Goal: Transaction & Acquisition: Purchase product/service

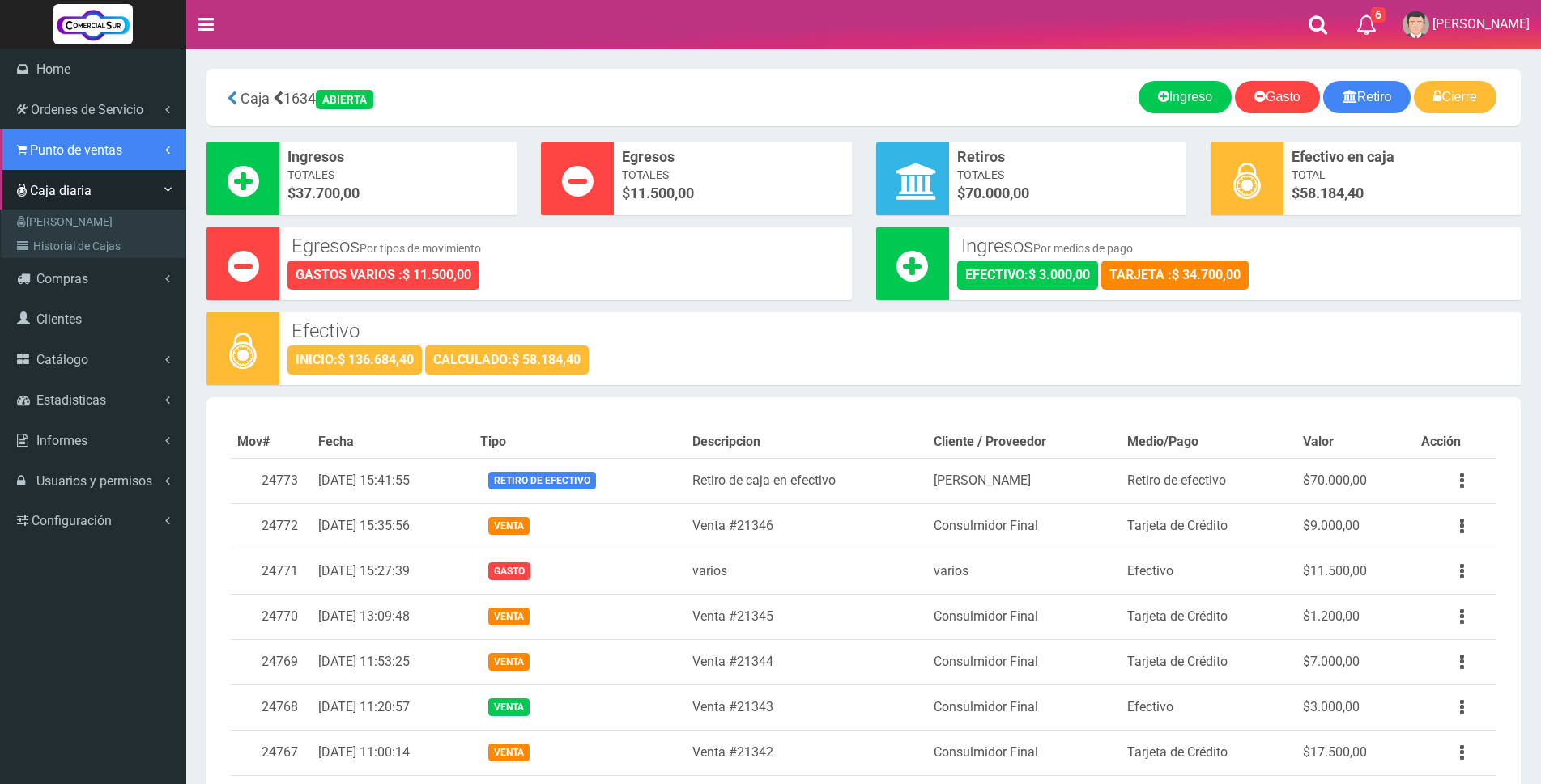
click at [48, 159] on link "Punto de ventas" at bounding box center [93, 149] width 187 height 41
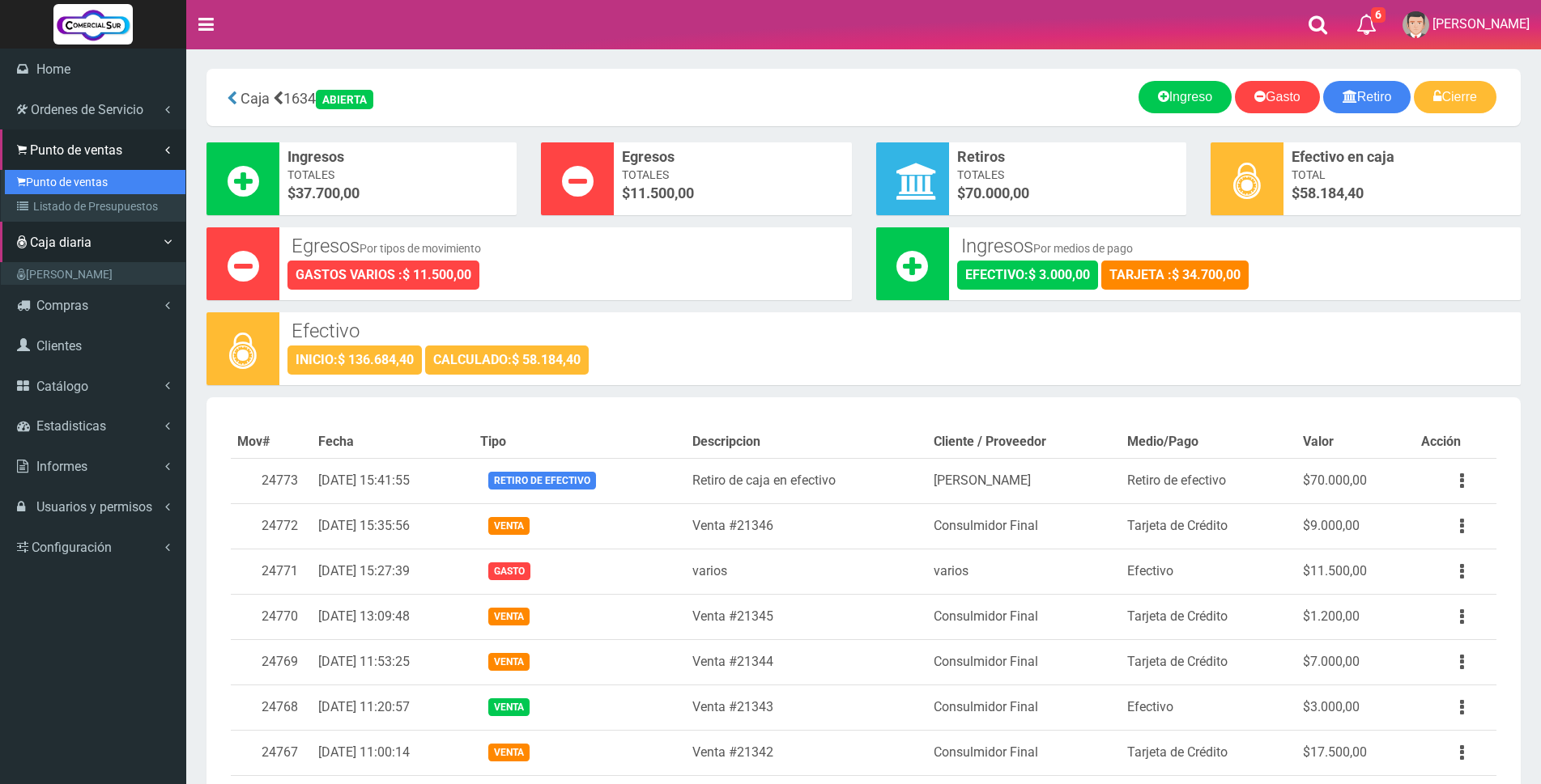
click at [68, 174] on link "Punto de ventas" at bounding box center [95, 182] width 181 height 24
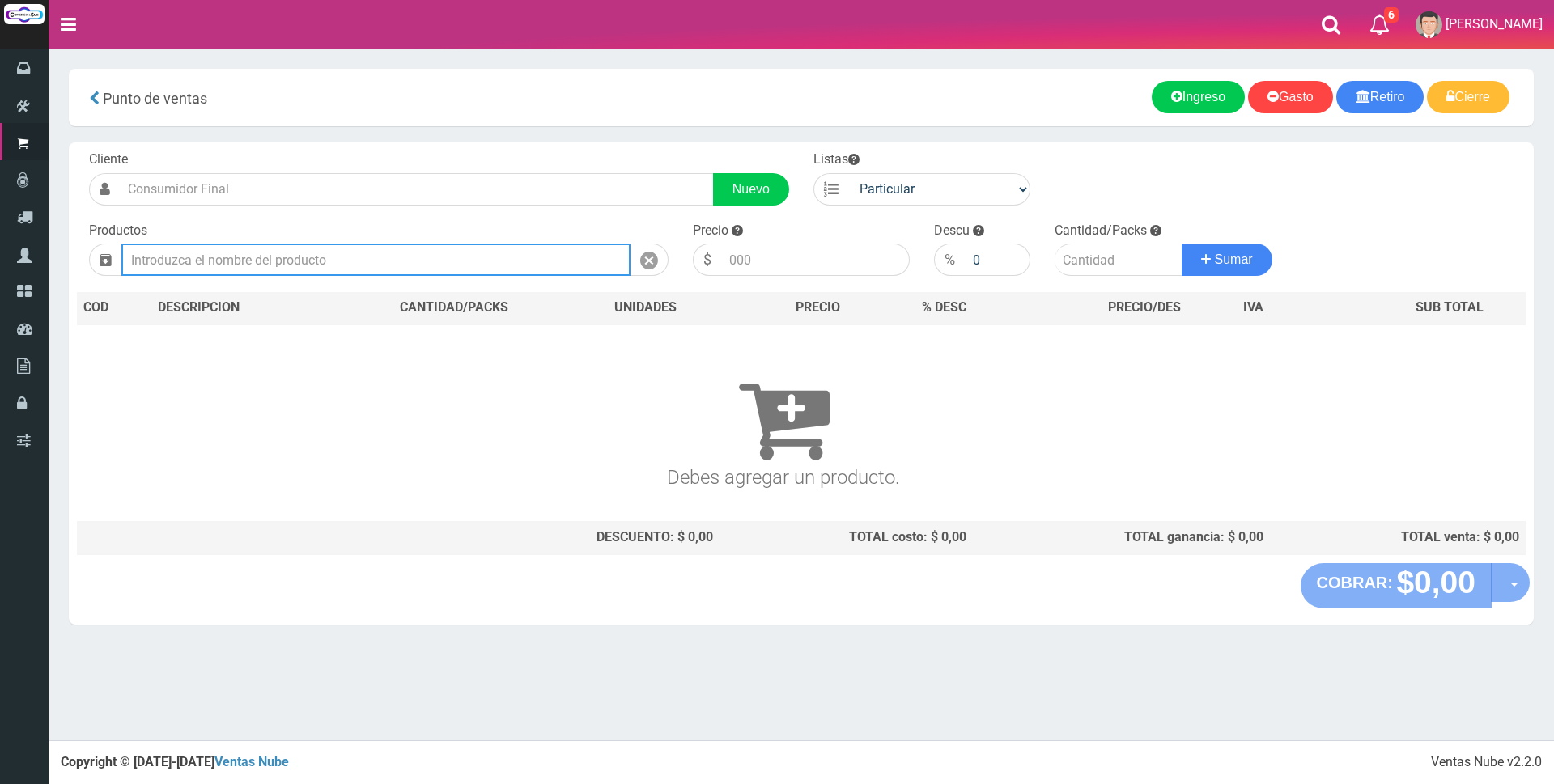
click at [338, 243] on input "text" at bounding box center [377, 259] width 510 height 32
click at [346, 251] on input "text" at bounding box center [377, 259] width 510 height 32
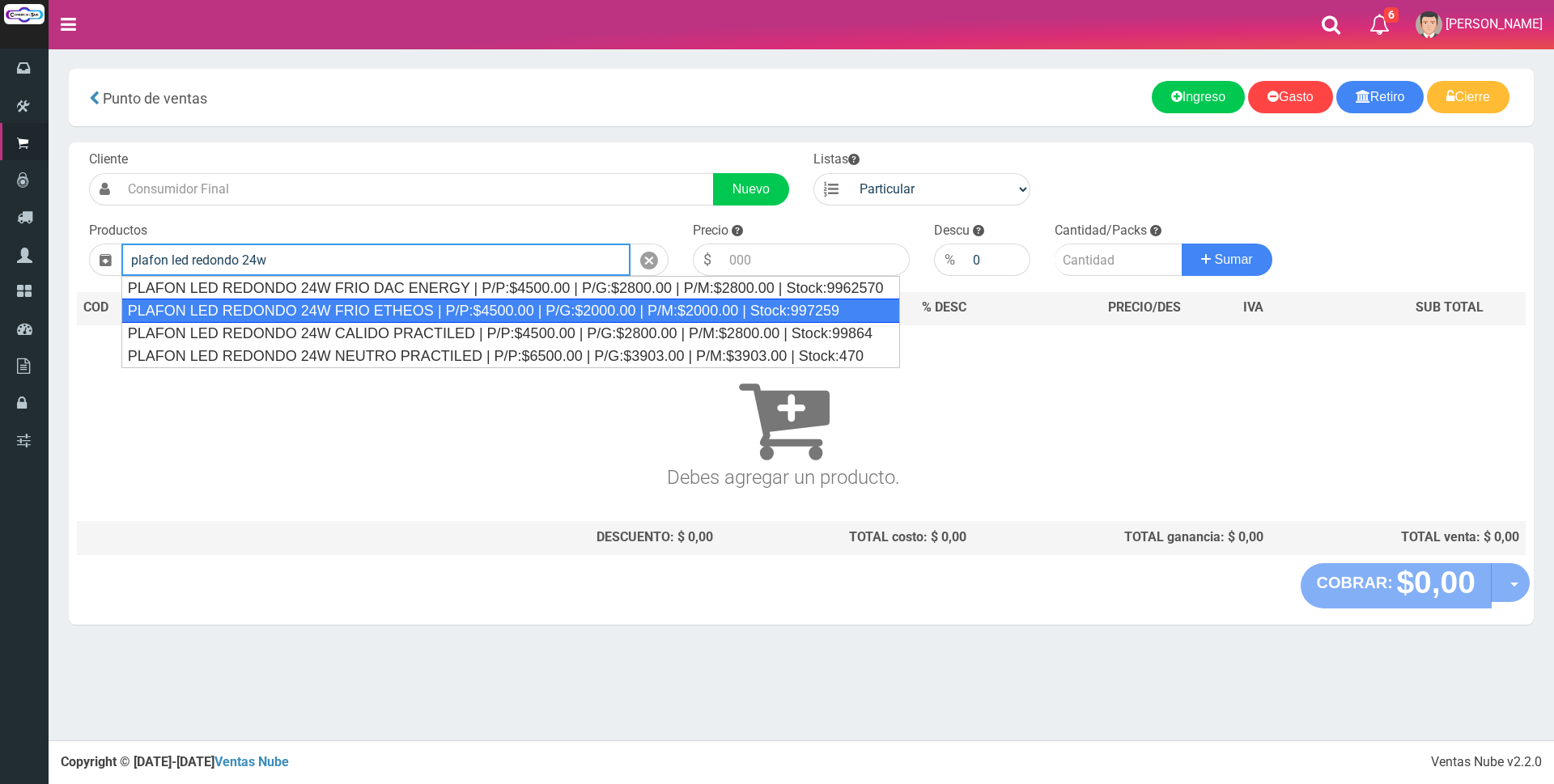
click at [399, 319] on div "PLAFON LED REDONDO 24W FRIO ETHEOS | P/P:$4500.00 | P/G:$2000.00 | P/M:$2000.00…" at bounding box center [511, 311] width 779 height 24
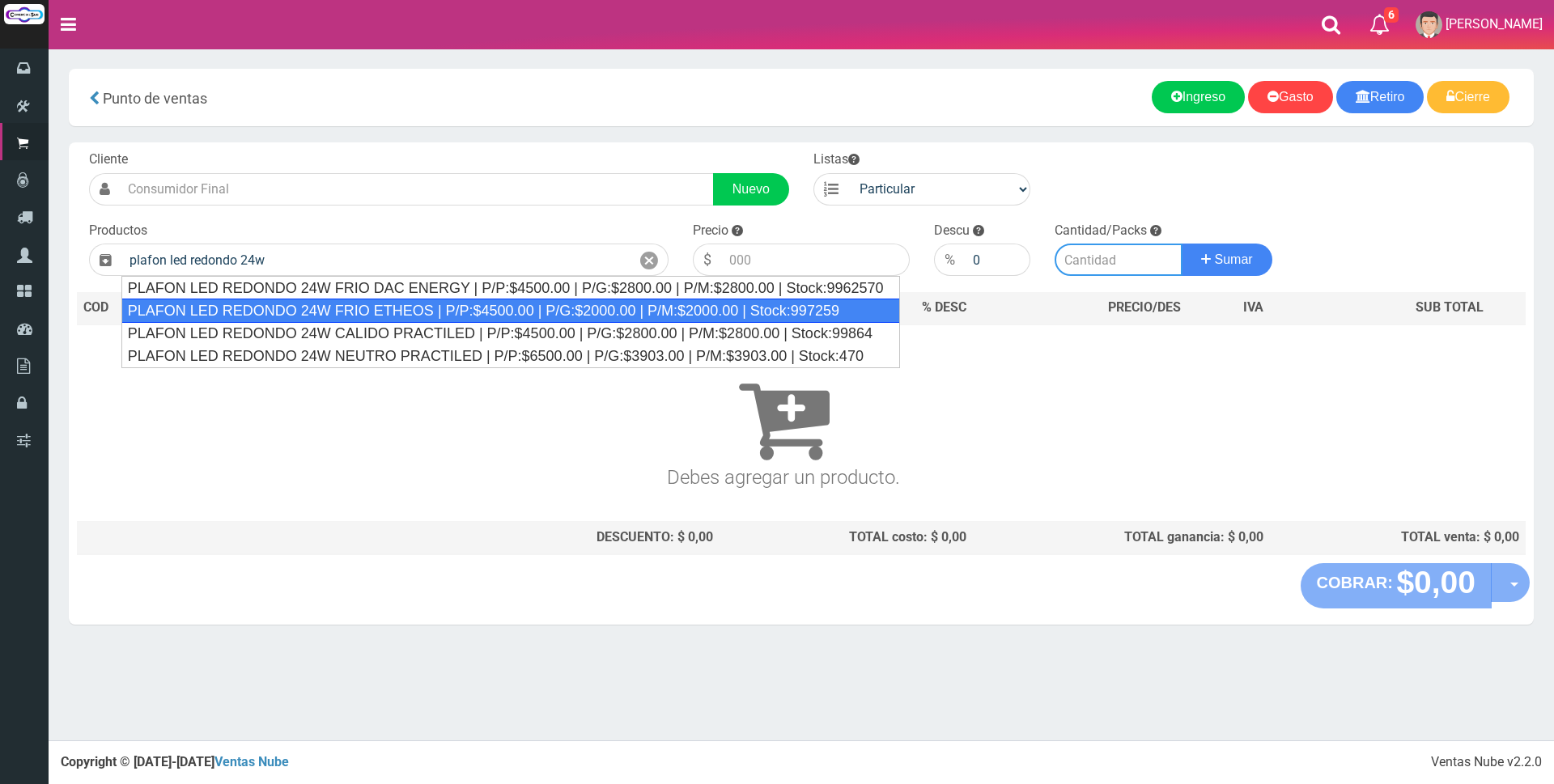
type input "PLAFON LED REDONDO 24W FRIO ETHEOS | P/P:$4500.00 | P/G:$2000.00 | P/M:$2000.00…"
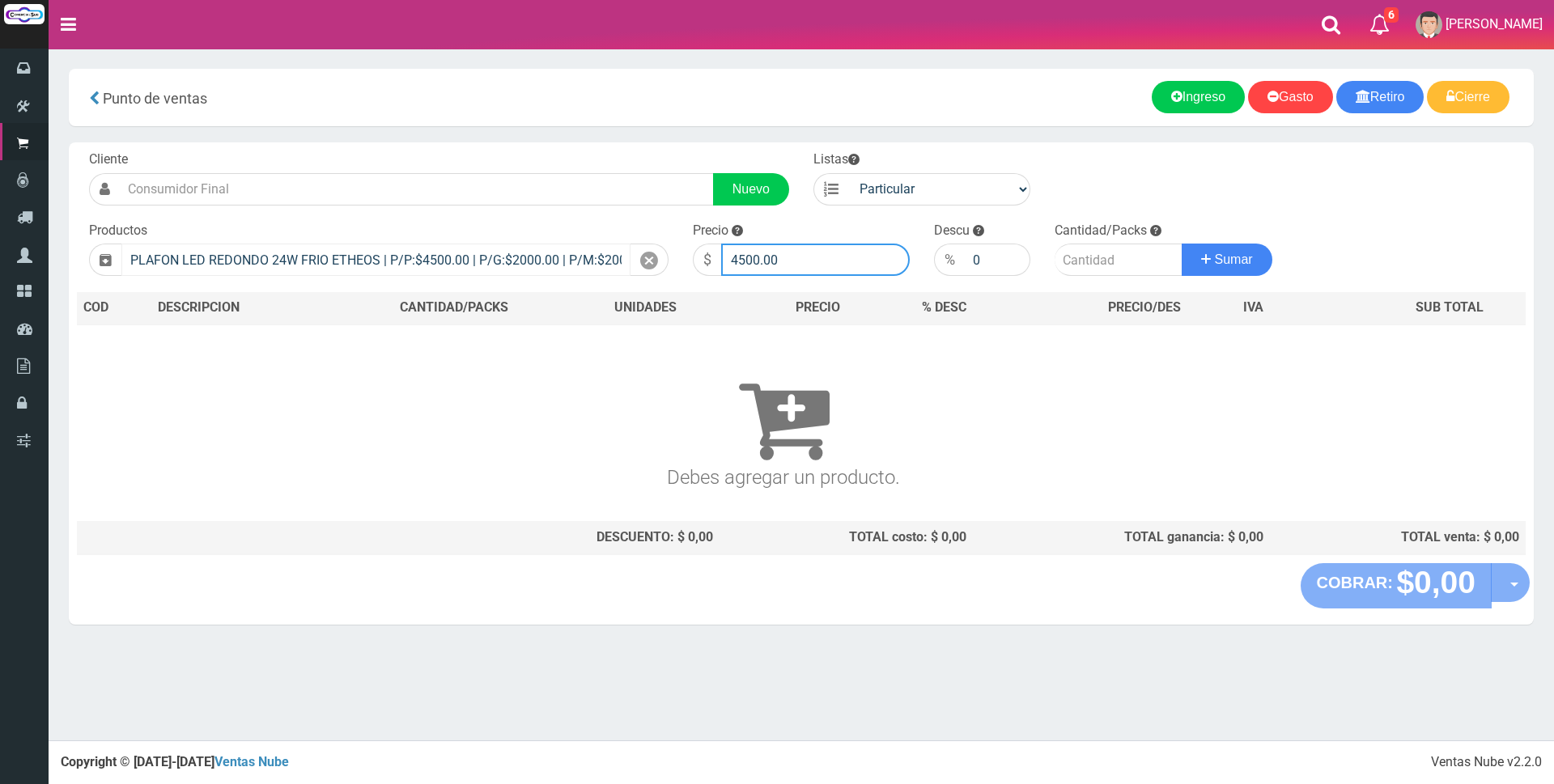
drag, startPoint x: 796, startPoint y: 256, endPoint x: 482, endPoint y: 255, distance: 314.0
click at [482, 150] on form "Cliente Nuevo Listas Particular Gremio Mayoristas" at bounding box center [802, 150] width 1449 height 0
type input "11000"
type input "1"
click at [1182, 243] on button "Sumar" at bounding box center [1227, 259] width 91 height 32
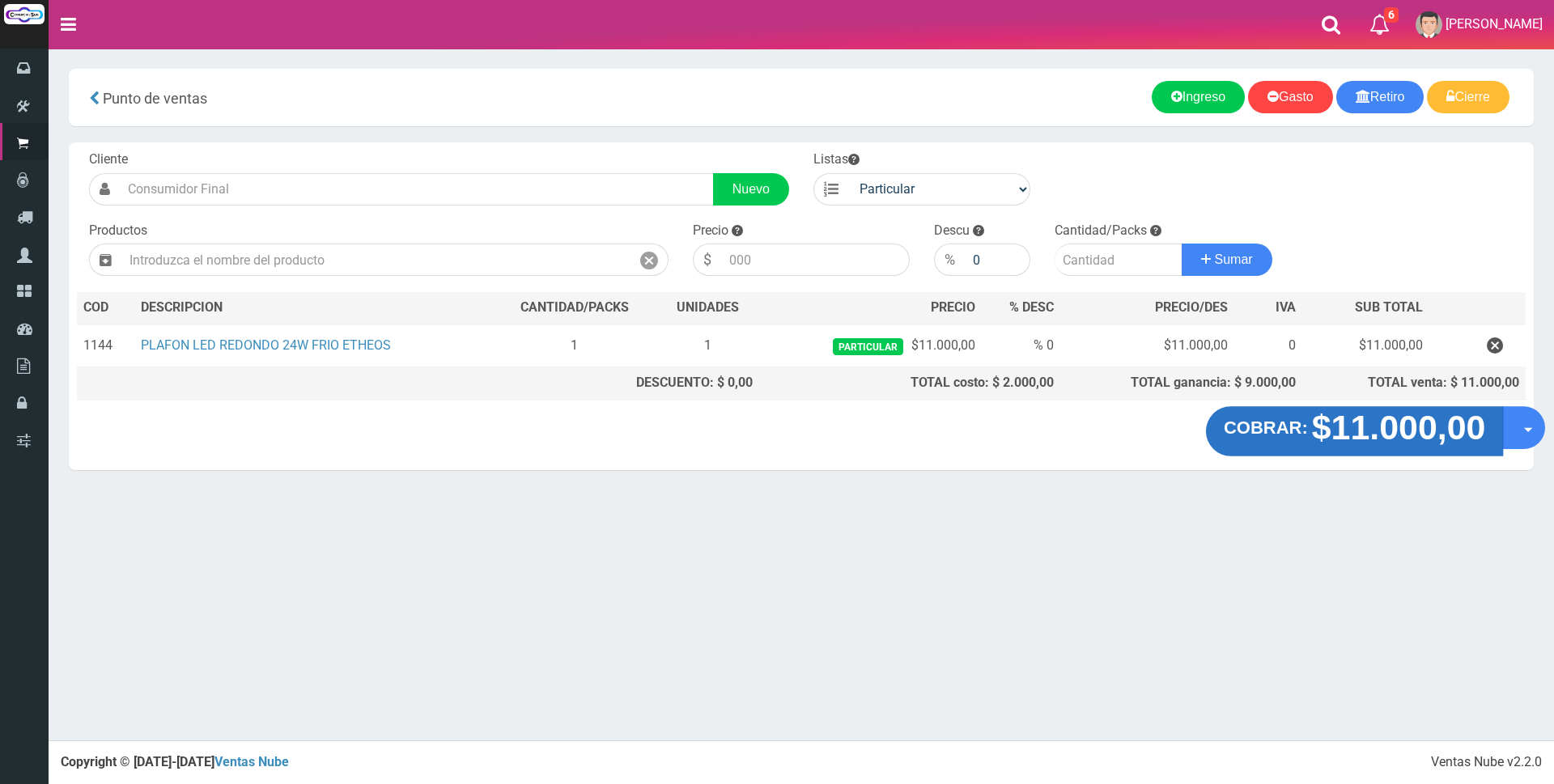
click at [1427, 432] on strong "$11.000,00" at bounding box center [1399, 427] width 174 height 38
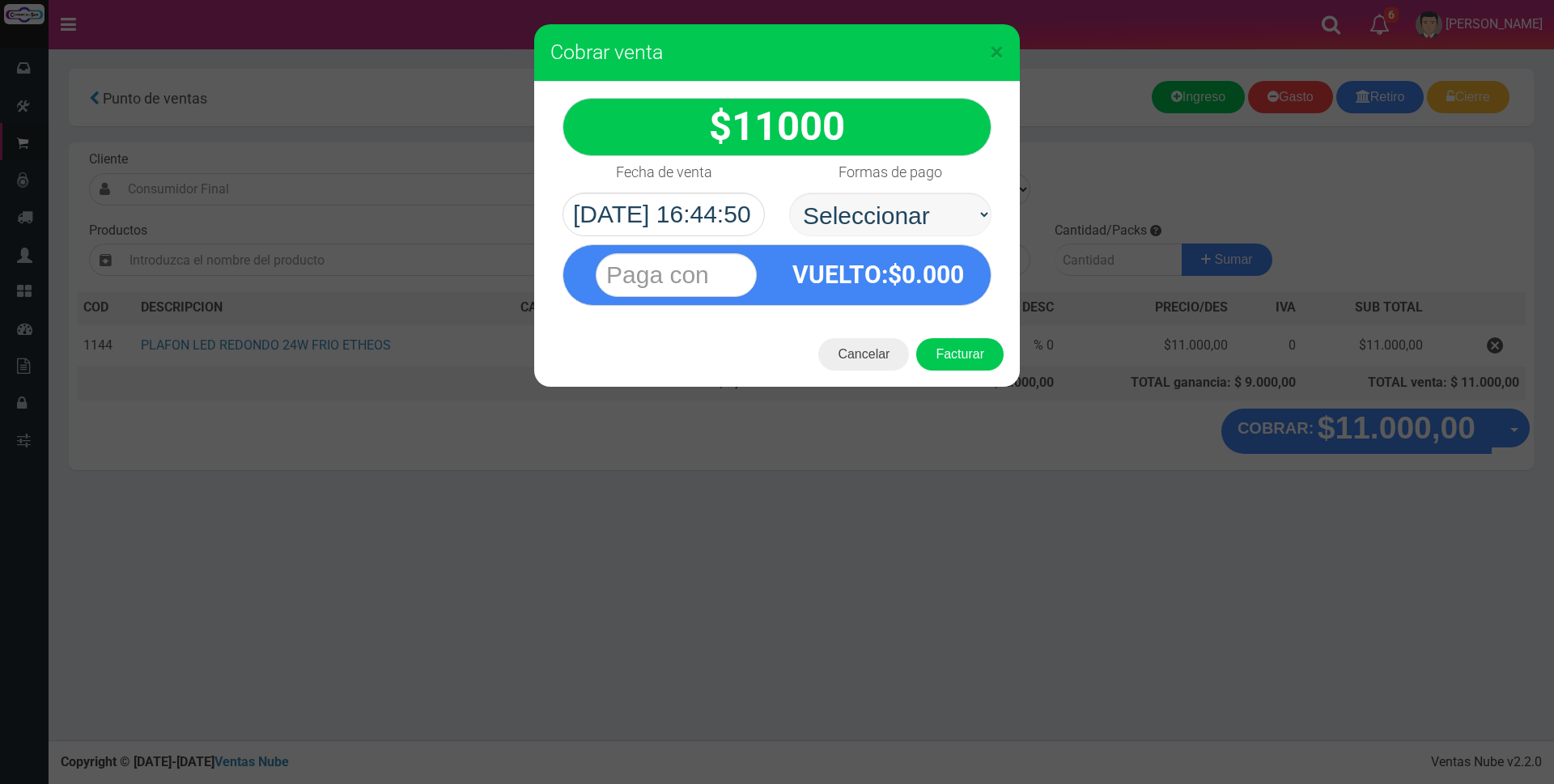
select select "Depósito"
click at [790, 193] on select "Seleccionar Efectivo Tarjeta de Crédito Depósito Débito" at bounding box center [891, 214] width 202 height 44
click at [706, 306] on div "11000 :$" at bounding box center [777, 202] width 485 height 240
click at [695, 281] on input "text" at bounding box center [676, 275] width 162 height 44
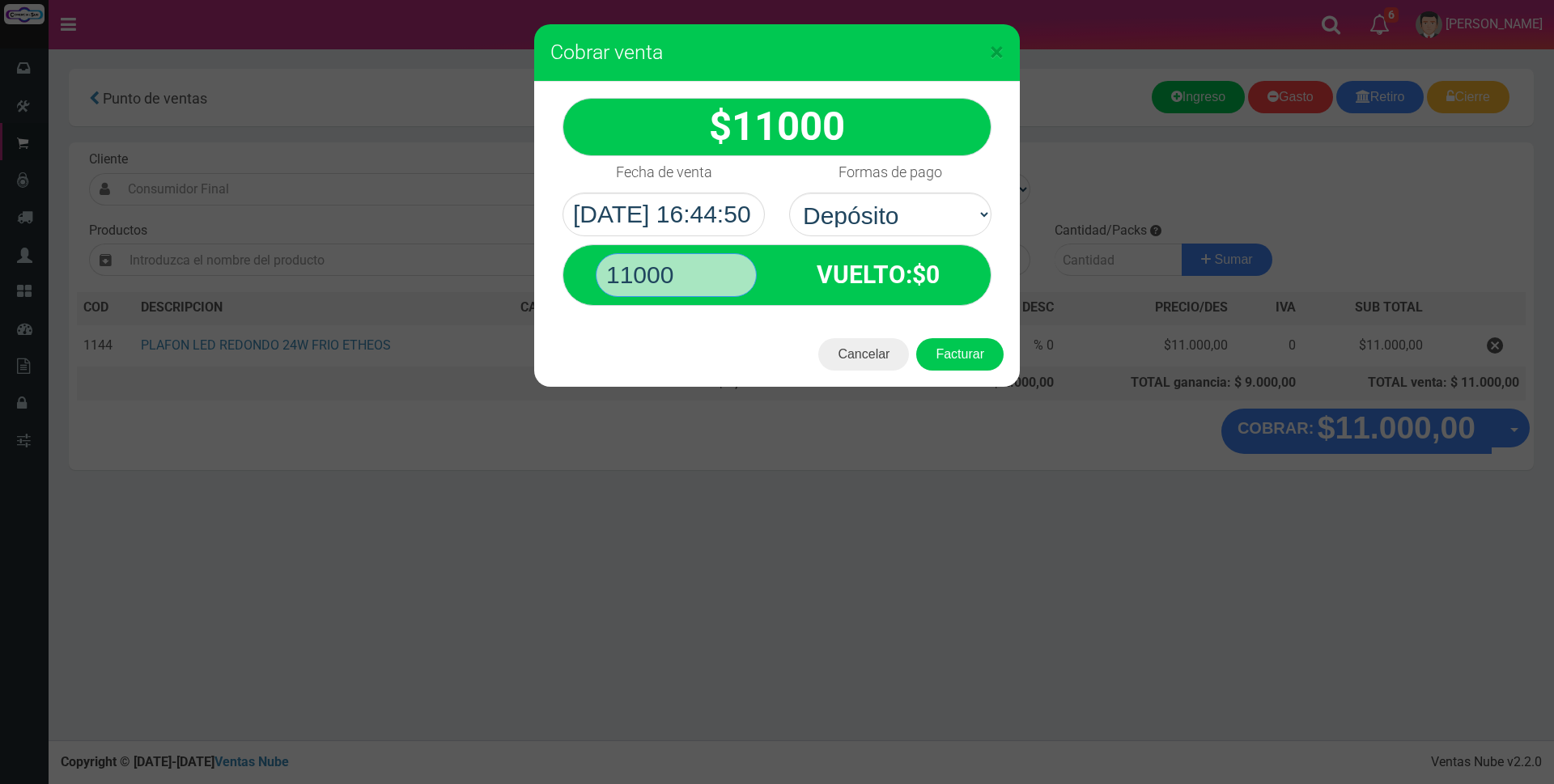
type input "11000"
click at [917, 338] on button "Facturar" at bounding box center [960, 354] width 87 height 32
